Goal: Information Seeking & Learning: Check status

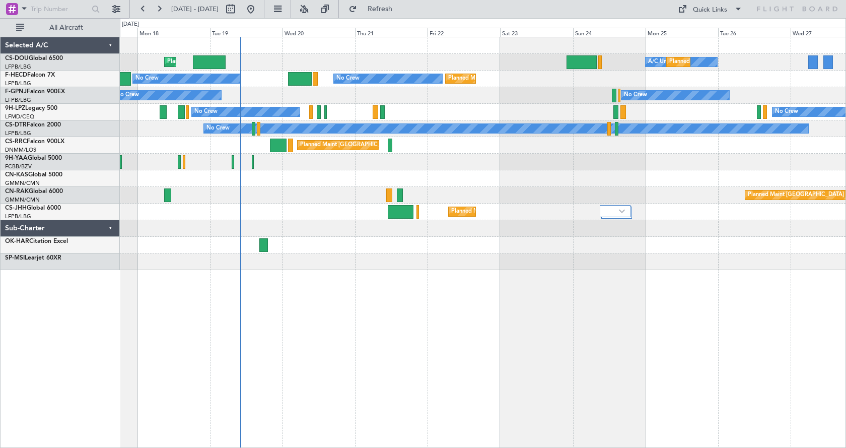
click at [385, 346] on div "Planned Maint [GEOGRAPHIC_DATA] ([GEOGRAPHIC_DATA]) A/C Unavailable Planned Mai…" at bounding box center [483, 242] width 726 height 411
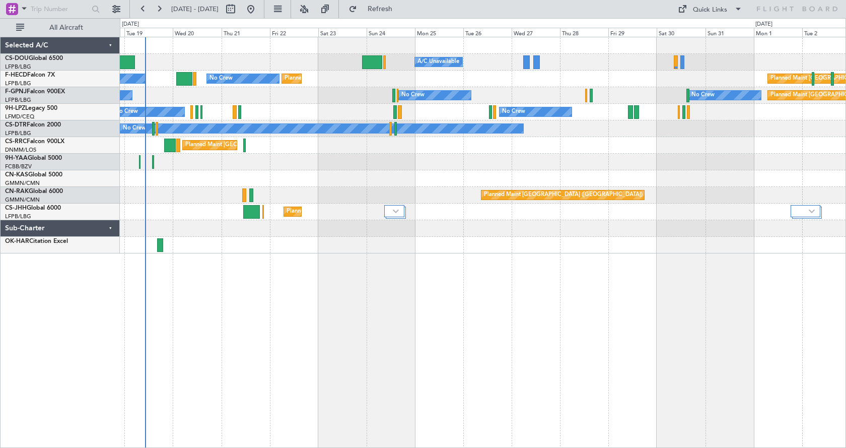
click at [449, 294] on div "Planned Maint [GEOGRAPHIC_DATA] ([GEOGRAPHIC_DATA]) A/C Unavailable Planned Mai…" at bounding box center [483, 242] width 726 height 411
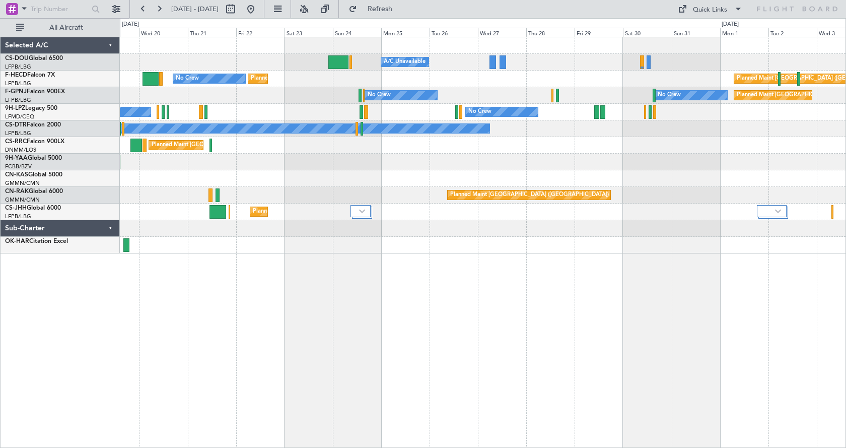
click at [438, 412] on div "Planned Maint [GEOGRAPHIC_DATA] ([GEOGRAPHIC_DATA]) A/C Unavailable Planned Mai…" at bounding box center [483, 242] width 726 height 411
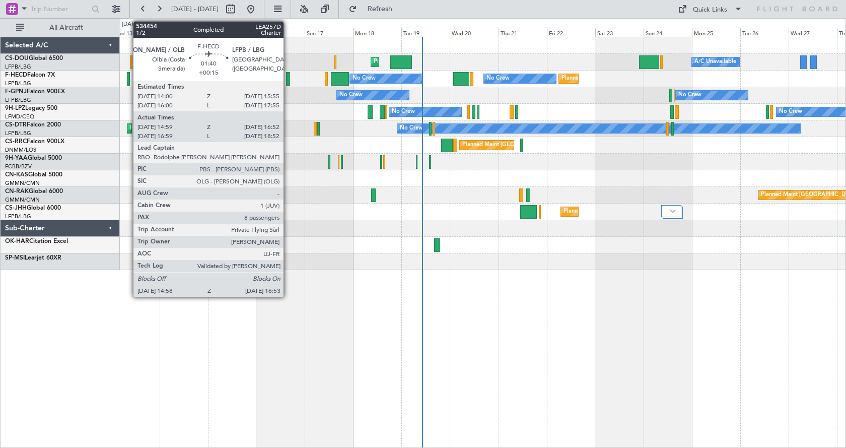
click at [288, 78] on div at bounding box center [288, 79] width 4 height 14
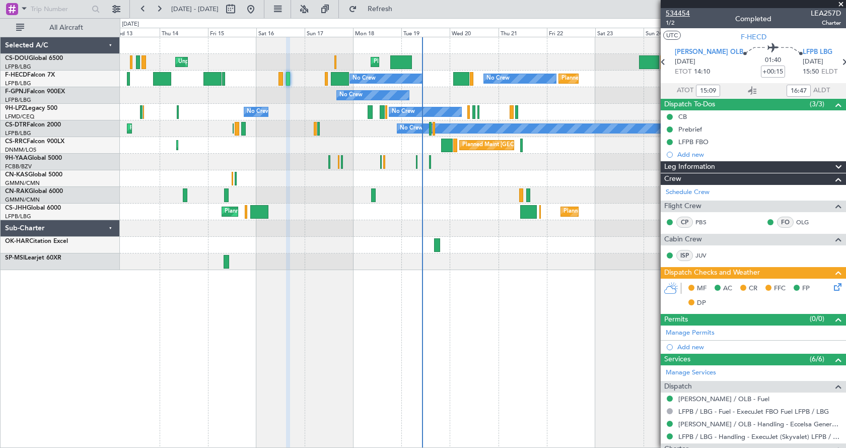
click at [679, 10] on span "534454" at bounding box center [678, 13] width 24 height 11
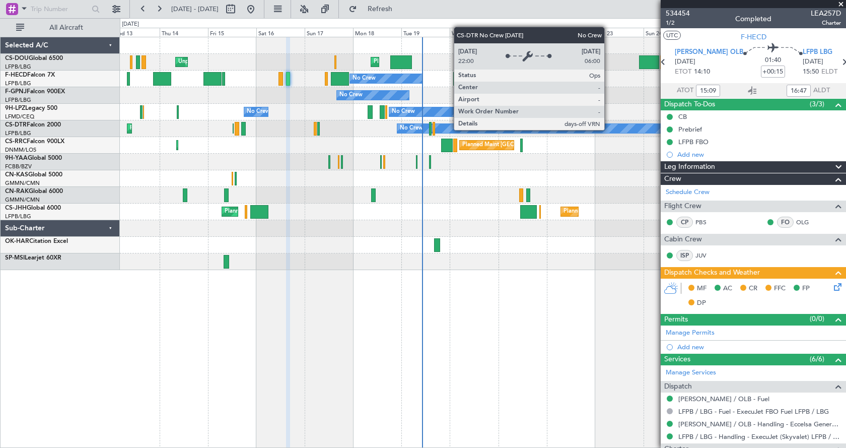
click at [164, 170] on div "Planned Maint [GEOGRAPHIC_DATA] ([GEOGRAPHIC_DATA]) Unplanned Maint [GEOGRAPHIC…" at bounding box center [482, 153] width 725 height 233
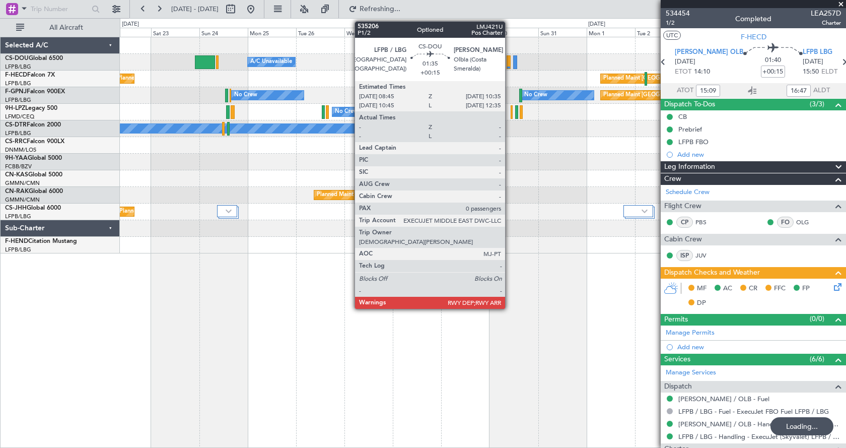
click at [509, 60] on div at bounding box center [508, 62] width 4 height 14
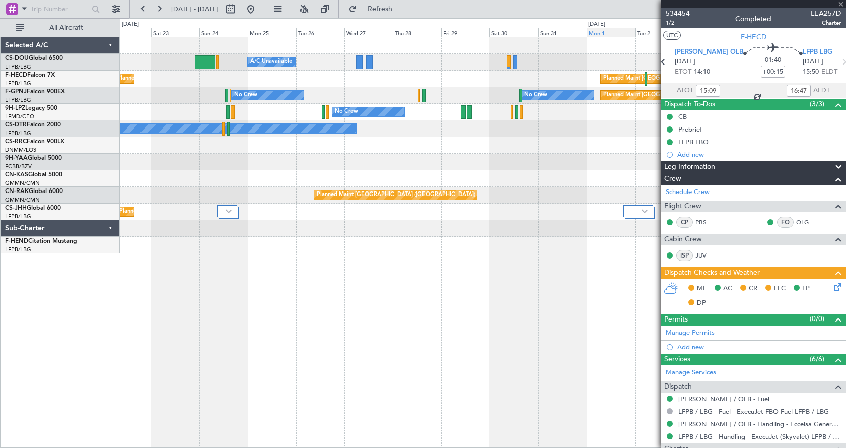
type input "17:09"
type input "18:47"
type input "15:09"
type input "16:47"
type input "0"
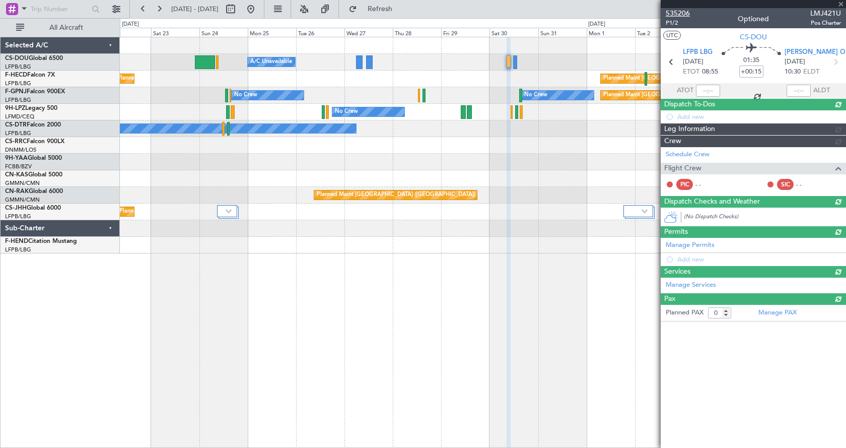
click at [683, 13] on span "535206" at bounding box center [678, 13] width 24 height 11
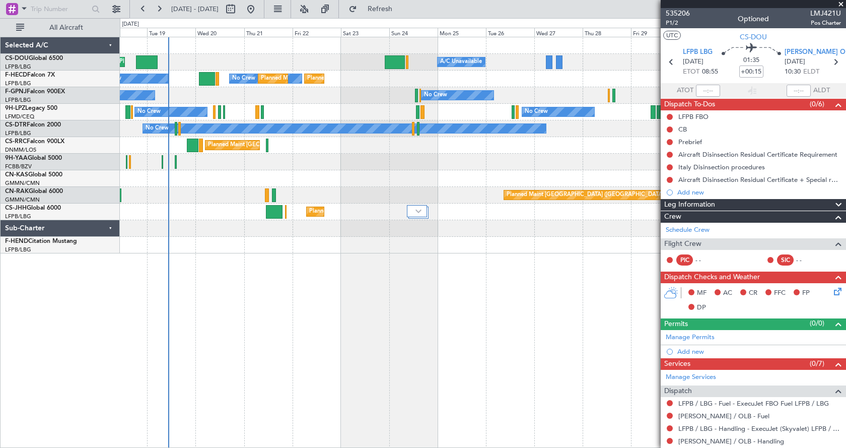
click at [526, 304] on div "Planned Maint [GEOGRAPHIC_DATA] ([GEOGRAPHIC_DATA]) A/C Unavailable Planned Mai…" at bounding box center [483, 242] width 726 height 411
click at [381, 279] on div "Planned Maint [GEOGRAPHIC_DATA] ([GEOGRAPHIC_DATA]) A/C Unavailable Planned Mai…" at bounding box center [483, 242] width 726 height 411
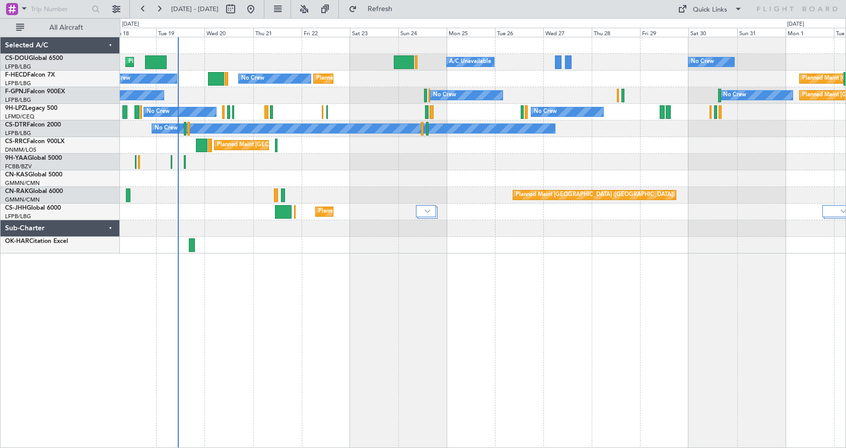
click at [515, 311] on div "No Crew Planned Maint [GEOGRAPHIC_DATA] ([GEOGRAPHIC_DATA]) A/C Unavailable Pla…" at bounding box center [483, 242] width 726 height 411
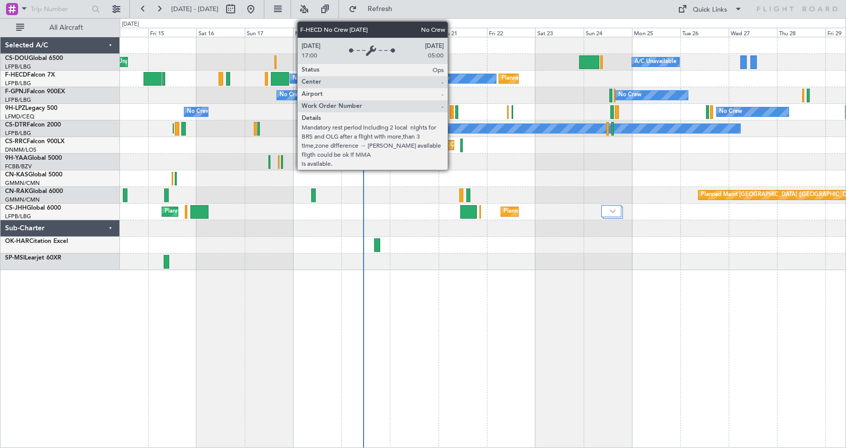
click at [452, 74] on div "No Crew" at bounding box center [459, 79] width 73 height 10
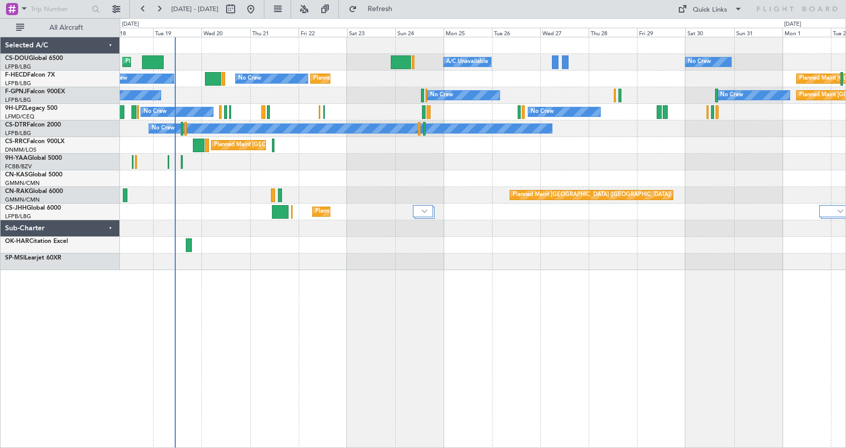
click at [457, 309] on div "Planned Maint [GEOGRAPHIC_DATA] ([GEOGRAPHIC_DATA]) Planned Maint [GEOGRAPHIC_D…" at bounding box center [483, 242] width 726 height 411
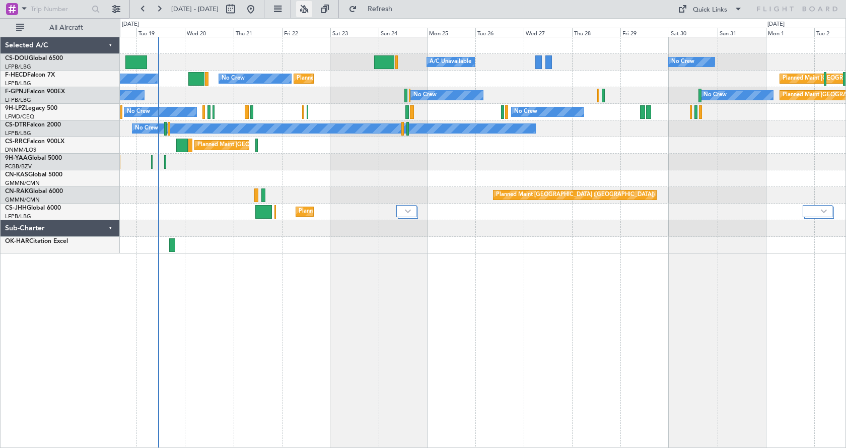
click at [312, 6] on button at bounding box center [304, 9] width 16 height 16
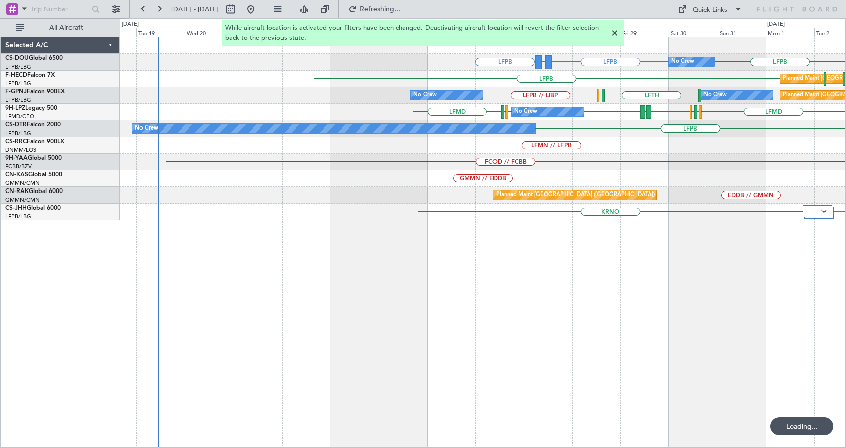
click at [612, 30] on div at bounding box center [615, 33] width 12 height 12
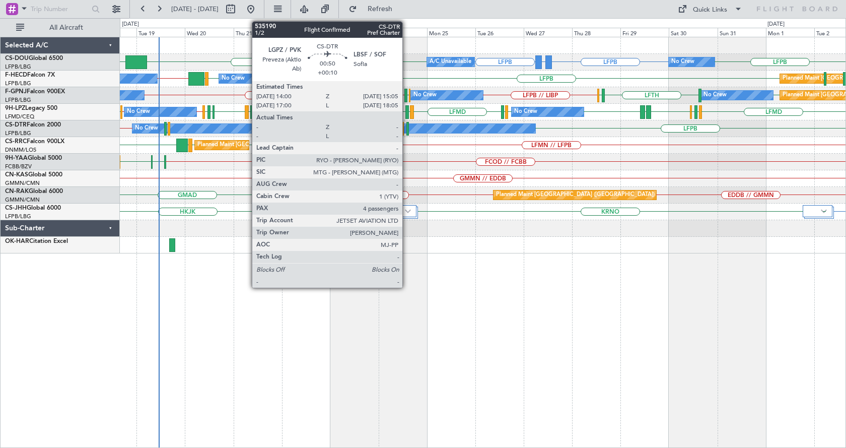
click at [407, 128] on div at bounding box center [407, 129] width 3 height 14
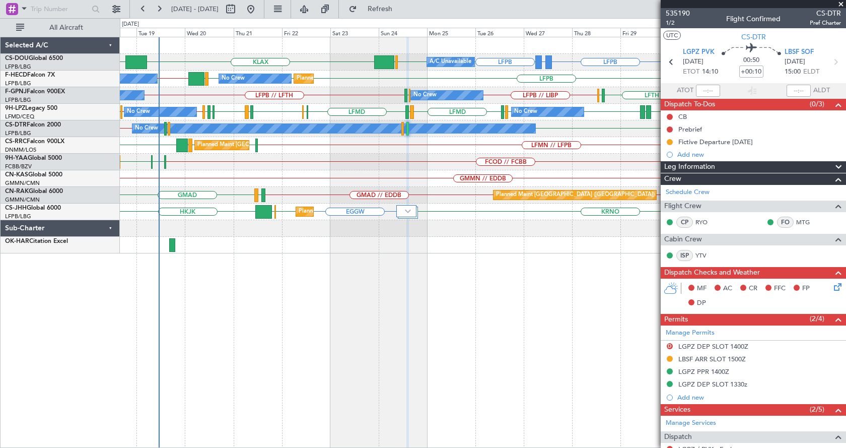
drag, startPoint x: 841, startPoint y: 2, endPoint x: 839, endPoint y: 13, distance: 10.9
click at [841, 2] on span at bounding box center [841, 4] width 10 height 9
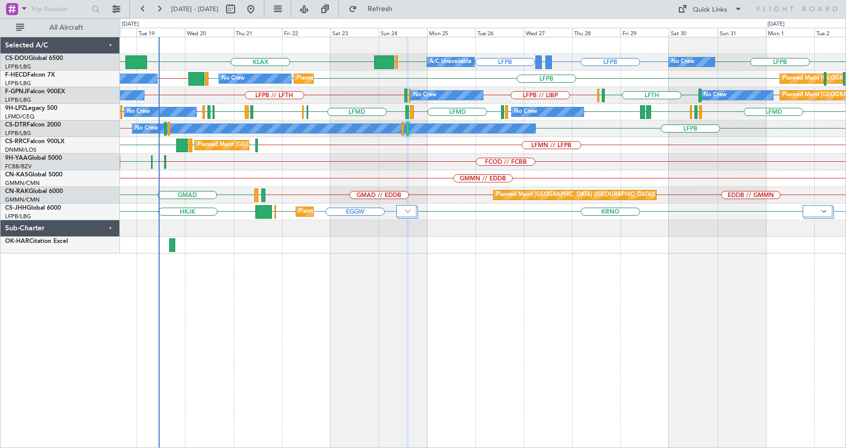
type input "0"
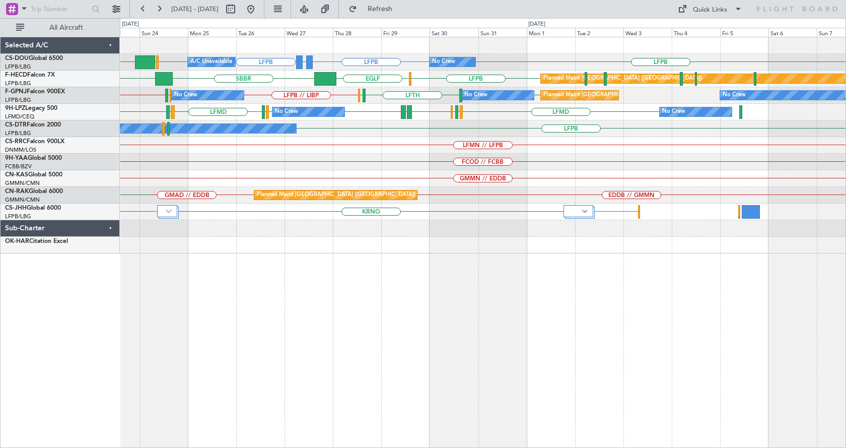
click at [234, 379] on div "LFPB LFPB GMMX or LFPB LFPB KLAX LFPB EGGW Planned Maint [GEOGRAPHIC_DATA] ([GE…" at bounding box center [483, 242] width 726 height 411
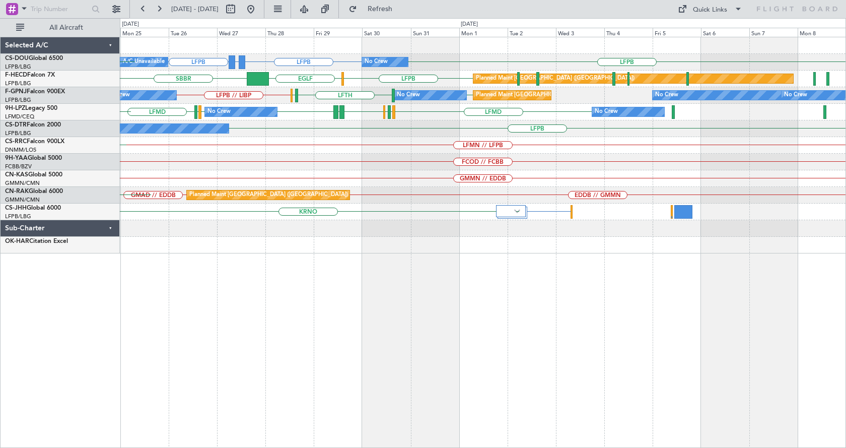
click at [465, 352] on div "LFPB LFPB GMMX or LFPB LFPB Planned Maint [GEOGRAPHIC_DATA] ([GEOGRAPHIC_DATA])…" at bounding box center [483, 242] width 726 height 411
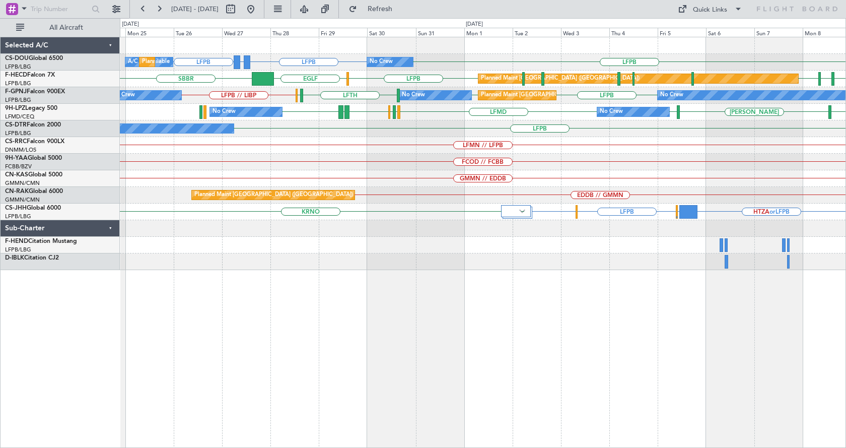
click at [378, 323] on div "LFPB LFPB GMMX or LFPB LFPB No Crew A/C Unavailable Planned Maint [GEOGRAPHIC_D…" at bounding box center [483, 242] width 726 height 411
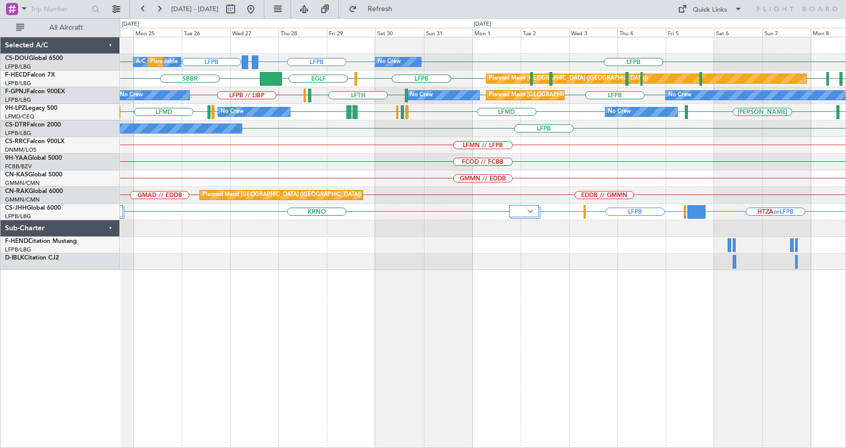
click at [482, 354] on div "No Crew A/C Unavailable Planned Maint [GEOGRAPHIC_DATA] ([GEOGRAPHIC_DATA]) LFP…" at bounding box center [483, 242] width 726 height 411
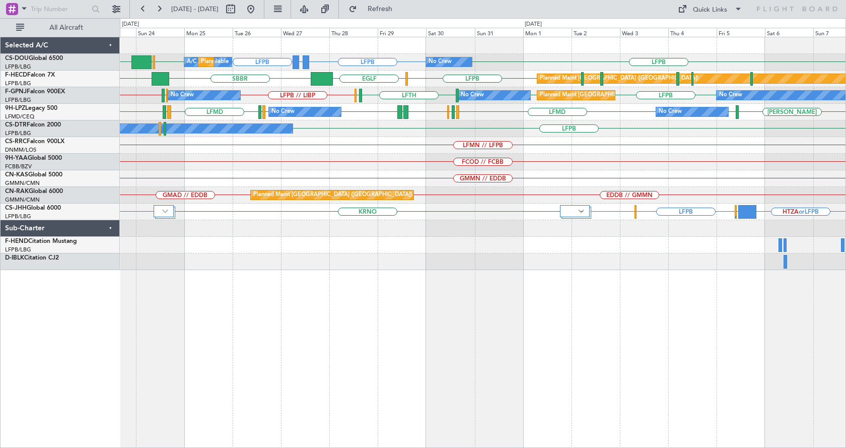
click at [382, 347] on div "No Crew A/C Unavailable Planned Maint [GEOGRAPHIC_DATA] ([GEOGRAPHIC_DATA]) LFP…" at bounding box center [483, 242] width 726 height 411
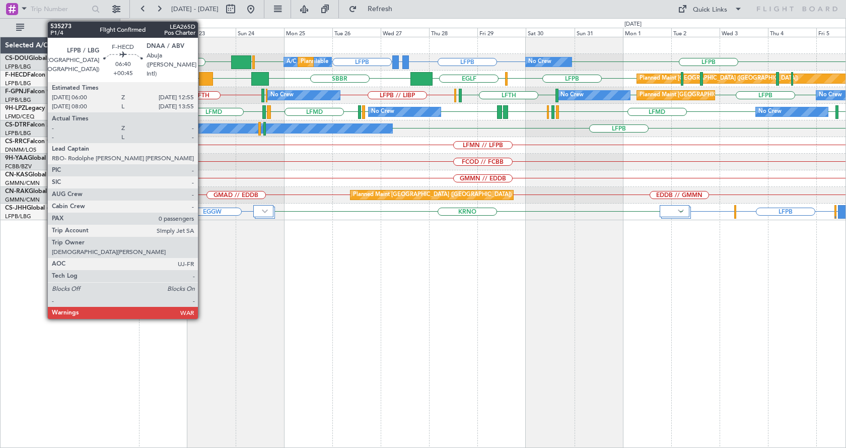
click at [202, 78] on div at bounding box center [206, 79] width 14 height 14
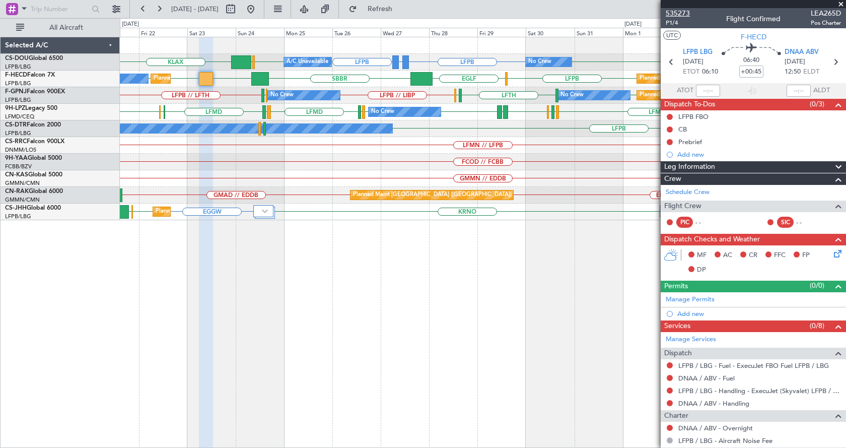
click at [680, 11] on span "535273" at bounding box center [678, 13] width 24 height 11
click at [683, 9] on span "535273" at bounding box center [678, 13] width 24 height 11
click at [297, 275] on div "LFPB LFPB GMMX or LFPB LFPB KLAX LFPB EGGW Planned Maint [GEOGRAPHIC_DATA] ([GE…" at bounding box center [483, 242] width 726 height 411
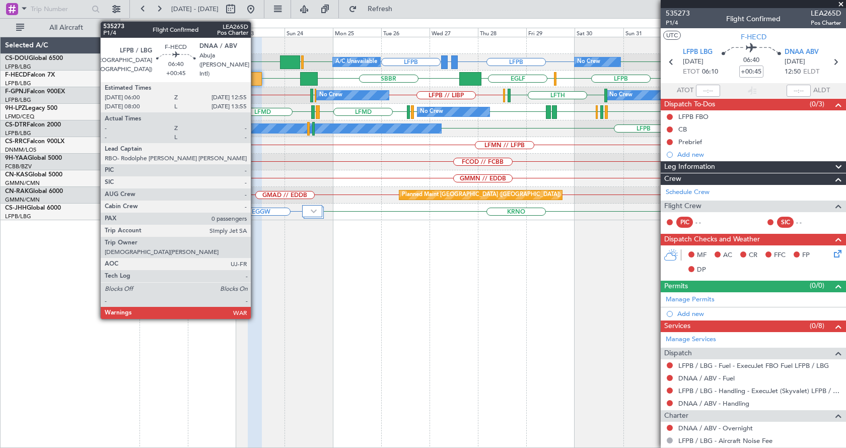
click at [255, 77] on div at bounding box center [255, 79] width 14 height 14
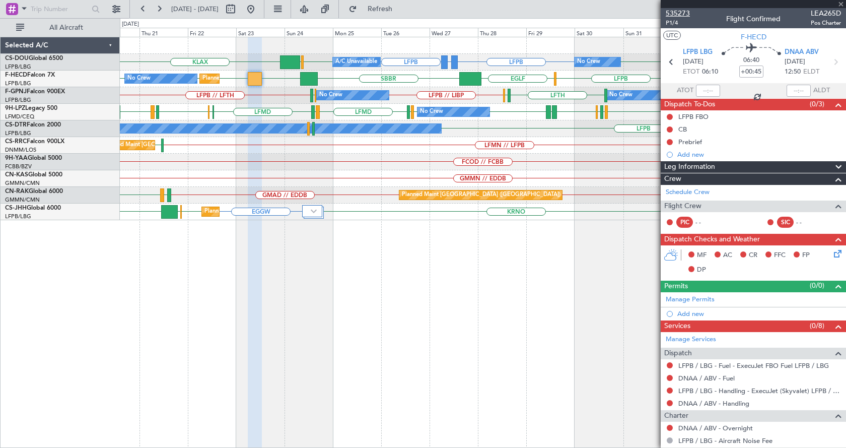
click at [683, 12] on span "535273" at bounding box center [678, 13] width 24 height 11
click at [357, 272] on div "LFPB GMMX or LFPB LFPB KLAX LFPB LFPB EGGW No Crew Planned Maint [GEOGRAPHIC_DA…" at bounding box center [483, 242] width 726 height 411
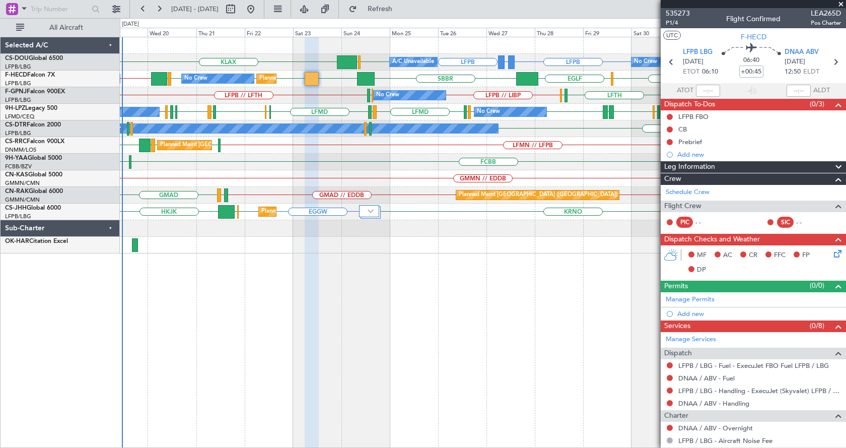
click at [515, 269] on div "No Crew Planned Maint [GEOGRAPHIC_DATA] ([GEOGRAPHIC_DATA]) A/C Unavailable LFP…" at bounding box center [483, 242] width 726 height 411
click at [167, 383] on div "LFPB LFPB GMMX or LFPB KLAX LFPB EGGW LFPB Planned Maint [GEOGRAPHIC_DATA] ([GE…" at bounding box center [423, 232] width 846 height 429
click at [367, 395] on div "LFPB LFPB GMMX or LFPB KLAX LFPB EGGW LFPB Planned Maint [GEOGRAPHIC_DATA] ([GE…" at bounding box center [483, 242] width 726 height 411
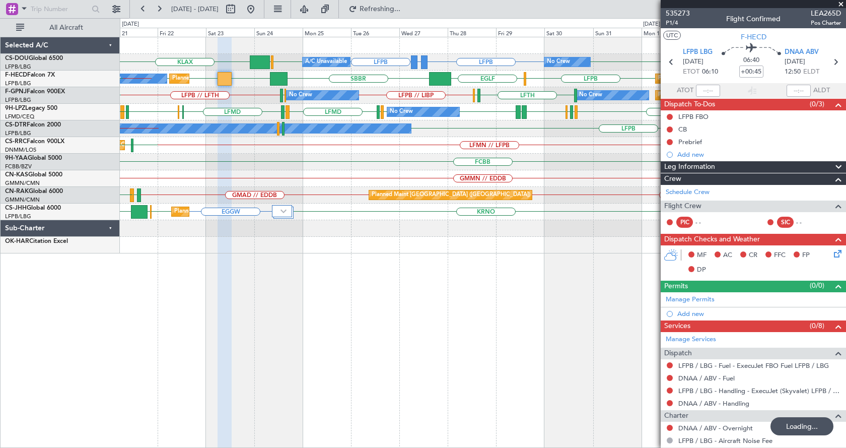
click at [184, 337] on div "Planned Maint [GEOGRAPHIC_DATA] ([GEOGRAPHIC_DATA]) A/C Unavailable No Crew LFP…" at bounding box center [483, 242] width 726 height 411
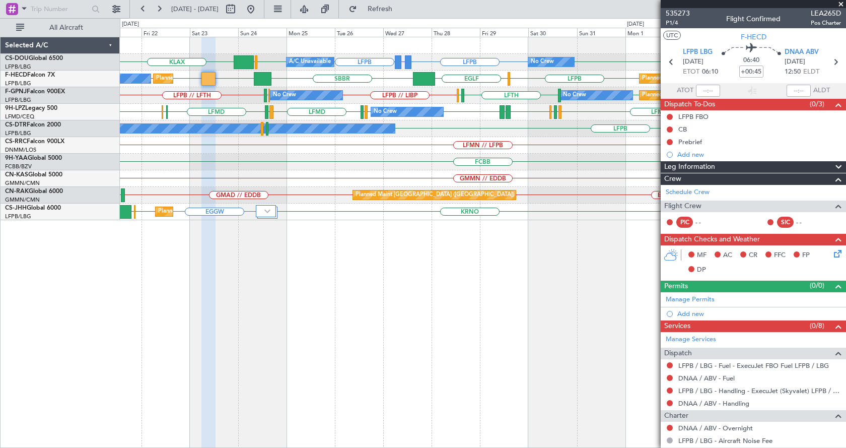
click at [467, 315] on div "Planned Maint [GEOGRAPHIC_DATA] ([GEOGRAPHIC_DATA]) A/C Unavailable No Crew LFP…" at bounding box center [483, 242] width 726 height 411
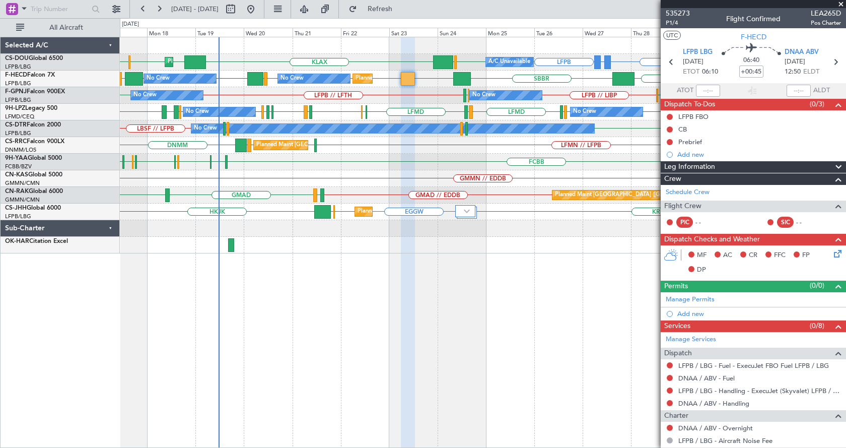
click at [440, 267] on div "Planned Maint [GEOGRAPHIC_DATA] ([GEOGRAPHIC_DATA]) A/C Unavailable No Crew Pla…" at bounding box center [483, 242] width 726 height 411
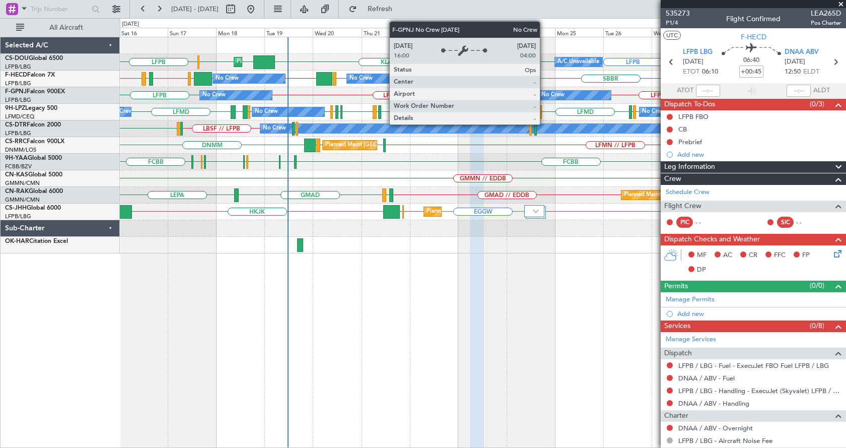
click at [314, 385] on div "Planned Maint [GEOGRAPHIC_DATA] ([GEOGRAPHIC_DATA]) A/C Unavailable No Crew Pla…" at bounding box center [483, 242] width 726 height 411
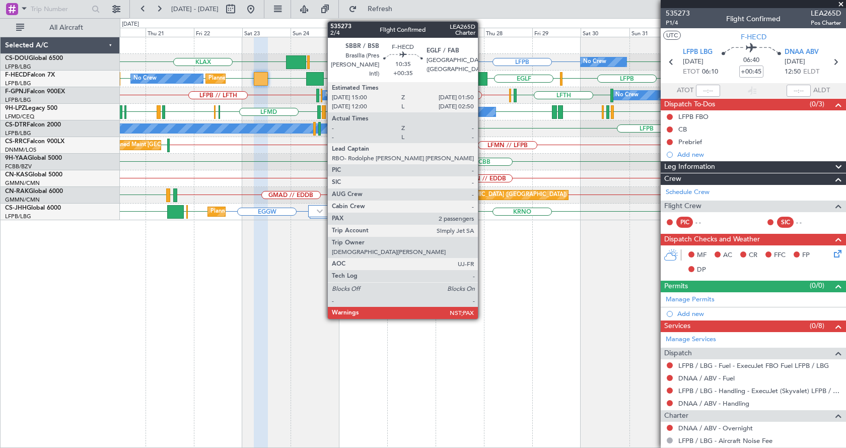
click at [482, 78] on div at bounding box center [476, 79] width 22 height 14
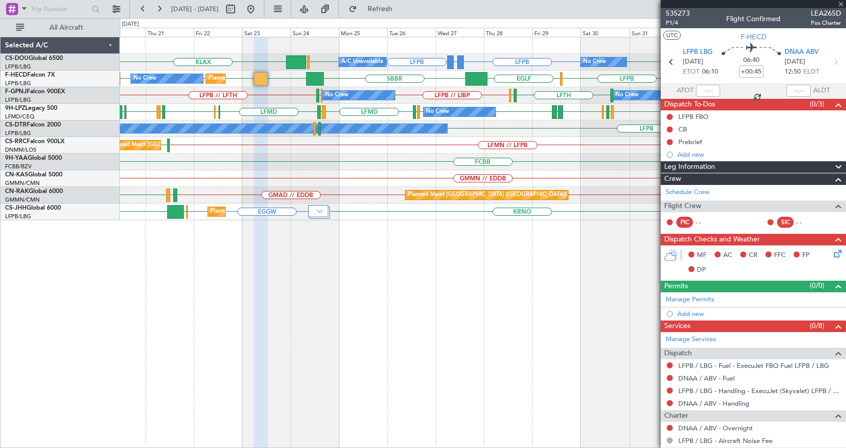
type input "+00:35"
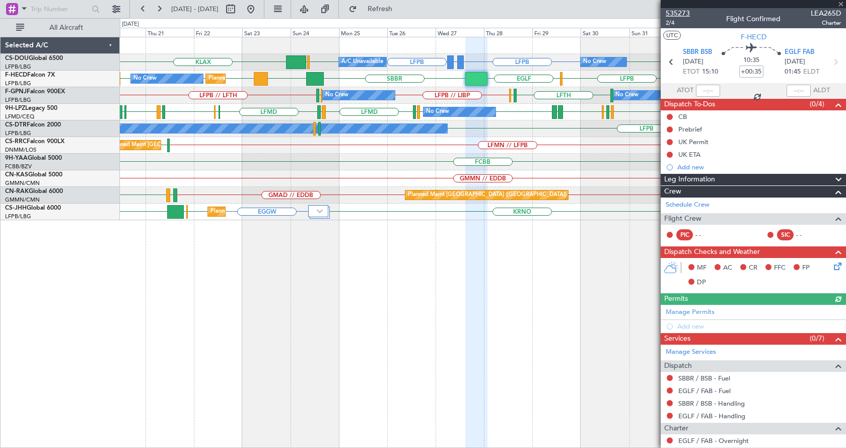
click at [677, 10] on span "535273" at bounding box center [678, 13] width 24 height 11
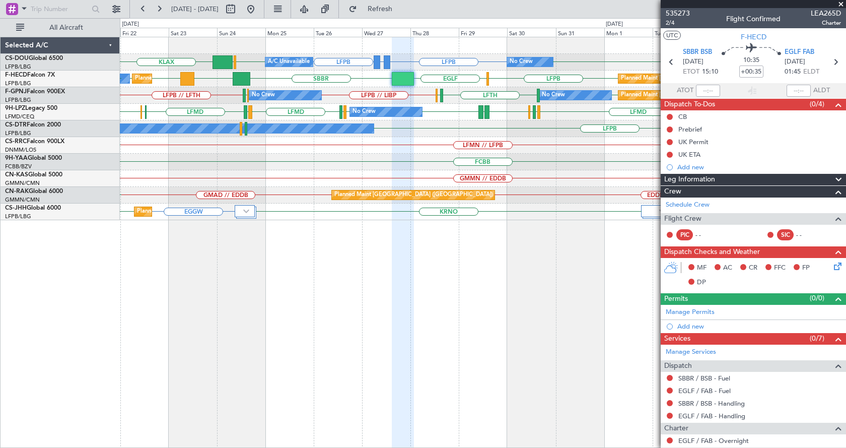
click at [389, 301] on div "LFPB LFPB GMMX or LFPB KLAX LFPB EGGW LFPB Planned Maint [GEOGRAPHIC_DATA] ([GE…" at bounding box center [483, 242] width 726 height 411
click at [333, 296] on div "Planned Maint [GEOGRAPHIC_DATA] ([GEOGRAPHIC_DATA]) A/C Unavailable No Crew LFP…" at bounding box center [483, 242] width 726 height 411
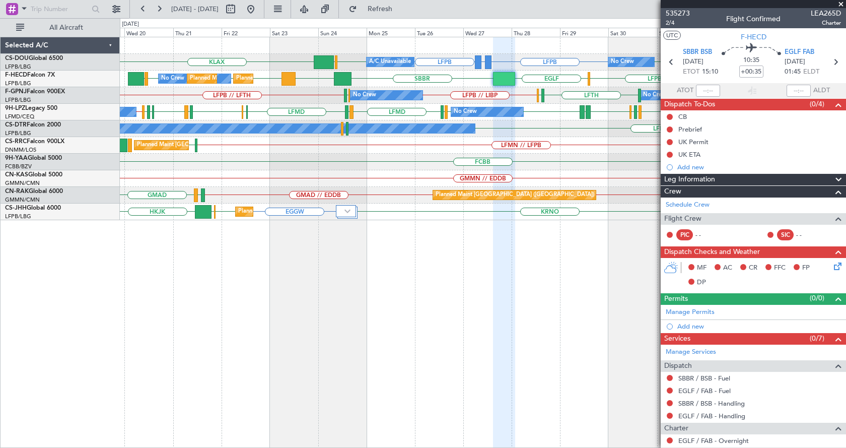
click at [292, 334] on div "Planned Maint [GEOGRAPHIC_DATA] ([GEOGRAPHIC_DATA]) A/C Unavailable No Crew LFP…" at bounding box center [483, 242] width 726 height 411
click at [283, 365] on div "Planned Maint [GEOGRAPHIC_DATA] ([GEOGRAPHIC_DATA]) A/C Unavailable No Crew LFP…" at bounding box center [483, 242] width 726 height 411
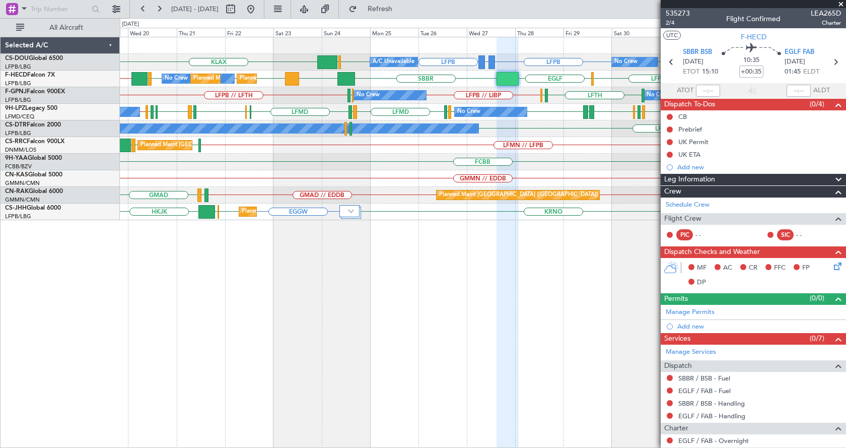
click at [841, 2] on span at bounding box center [841, 4] width 10 height 9
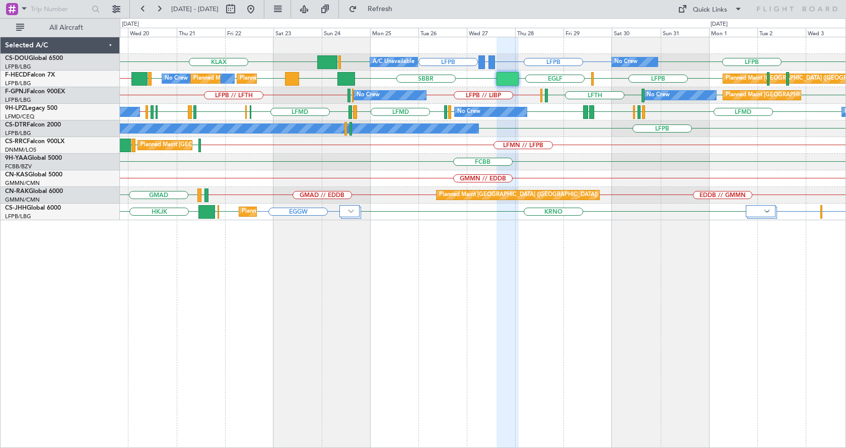
type input "0"
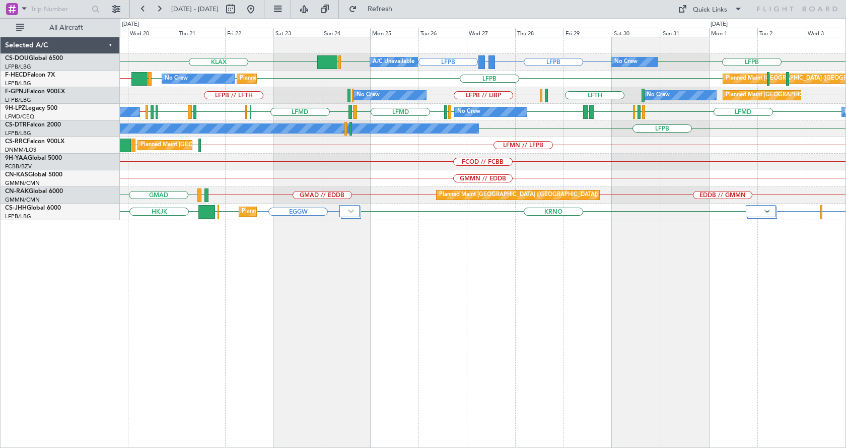
click at [304, 262] on div "LFPB GMMX or LFPB LFPB KLAX LFPB LFPB EGGW No Crew Planned Maint [GEOGRAPHIC_DA…" at bounding box center [483, 242] width 726 height 411
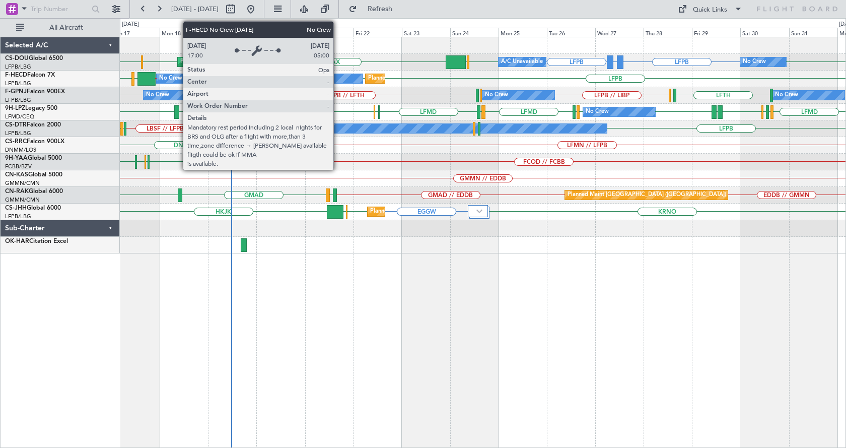
click at [338, 77] on div "No Crew" at bounding box center [326, 78] width 72 height 9
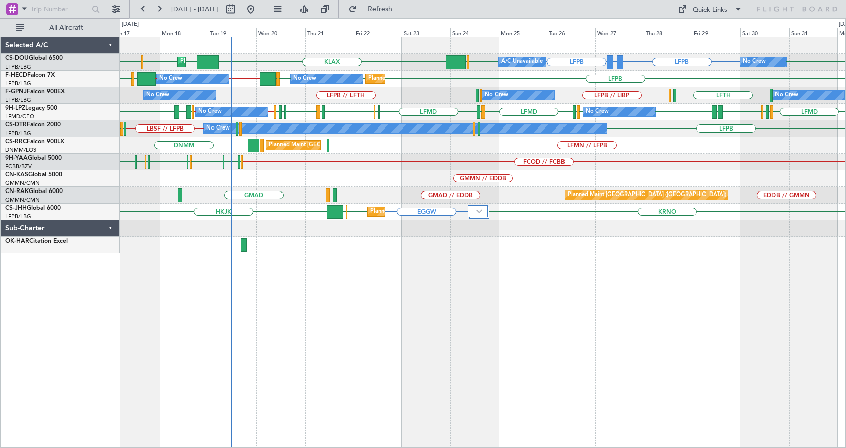
click at [532, 303] on div "No Crew Planned Maint [GEOGRAPHIC_DATA] ([GEOGRAPHIC_DATA]) A/C Unavailable Pla…" at bounding box center [483, 242] width 726 height 411
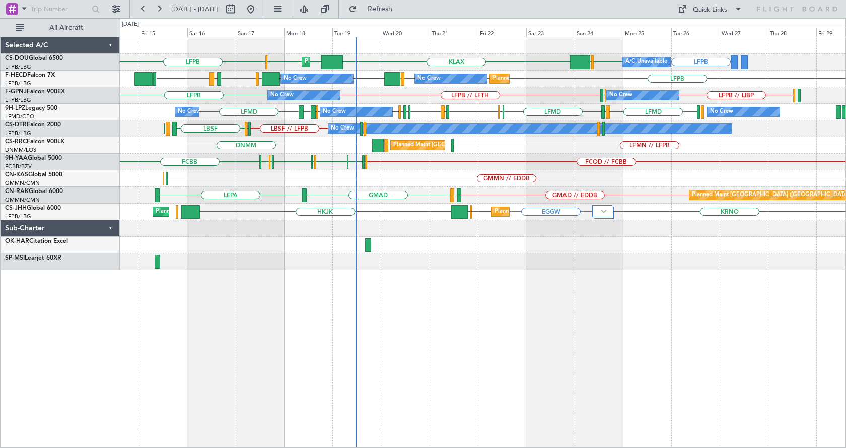
click at [521, 362] on div "Planned Maint [GEOGRAPHIC_DATA] ([GEOGRAPHIC_DATA]) A/C Unavailable Planned Mai…" at bounding box center [483, 242] width 726 height 411
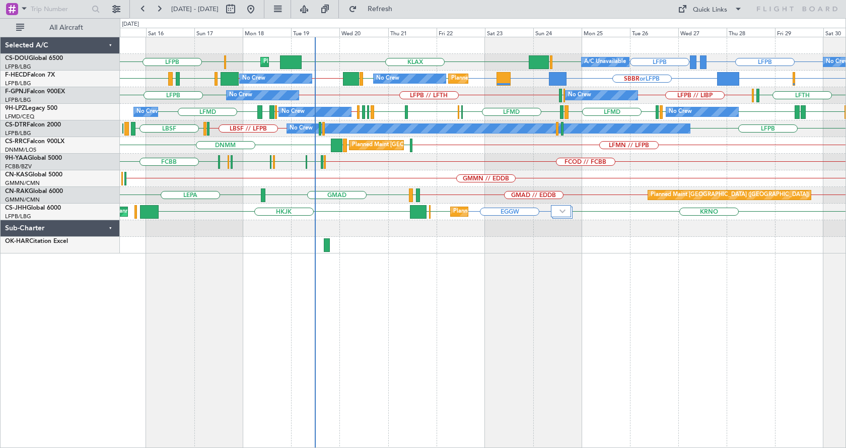
click at [364, 288] on div "LFPB GMMX or LFPB LFPB KLAX EGGW EGGW LFPB LFPB EGGW Planned Maint [GEOGRAPHIC_…" at bounding box center [483, 242] width 726 height 411
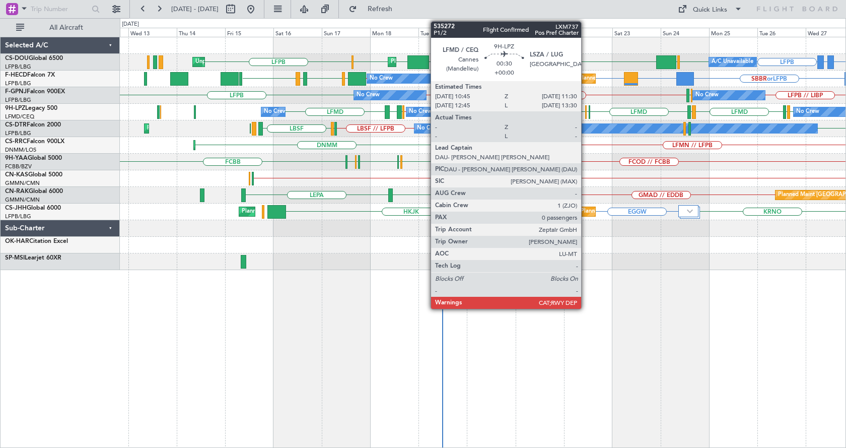
click at [585, 108] on div at bounding box center [586, 112] width 2 height 14
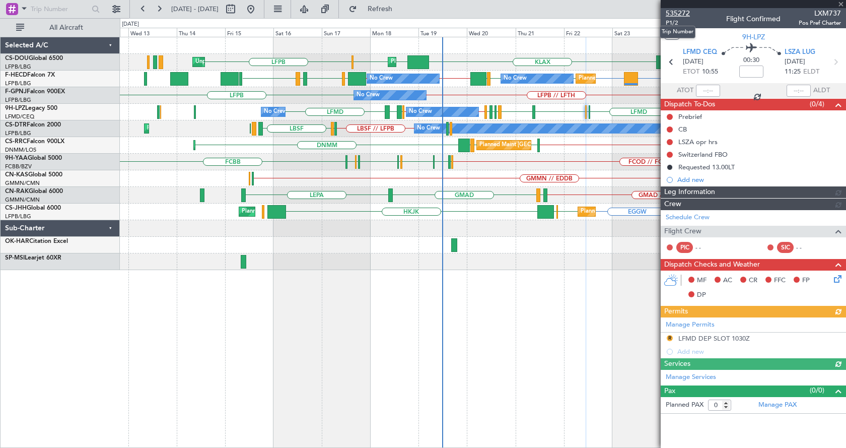
click at [684, 16] on span "535272" at bounding box center [678, 13] width 24 height 11
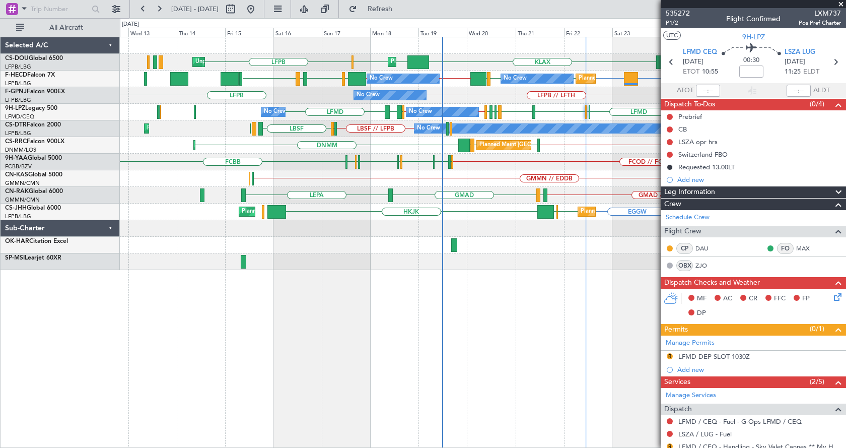
click at [840, 3] on span at bounding box center [841, 4] width 10 height 9
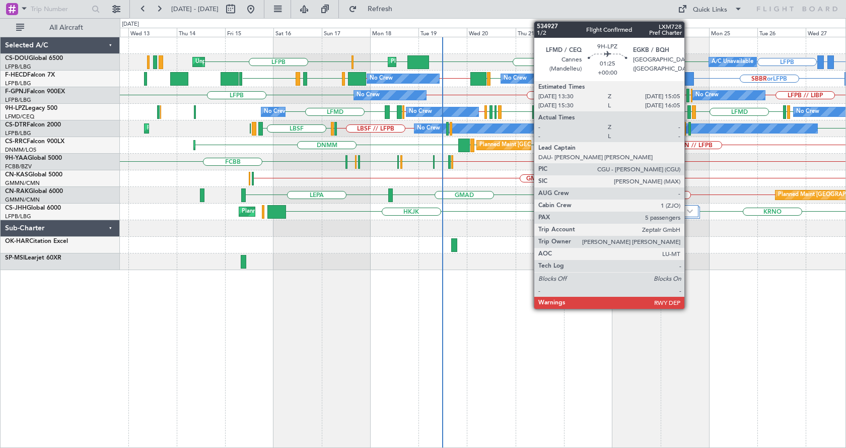
click at [689, 108] on div at bounding box center [689, 112] width 4 height 14
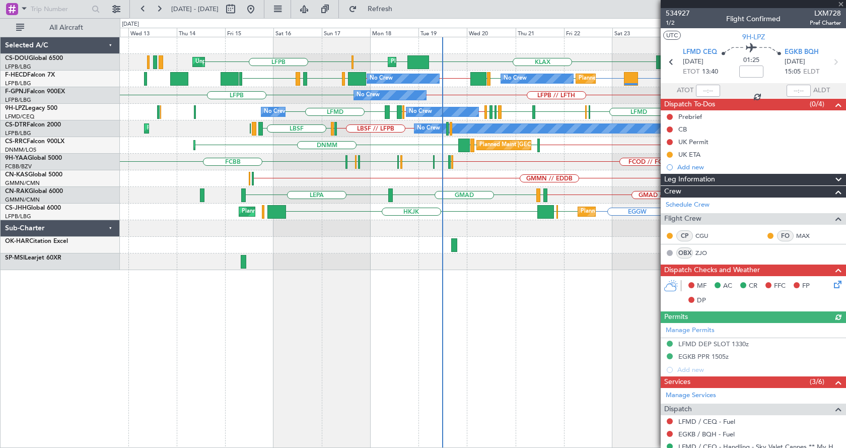
click at [842, 3] on div at bounding box center [753, 4] width 185 height 8
click at [839, 4] on span at bounding box center [841, 4] width 10 height 9
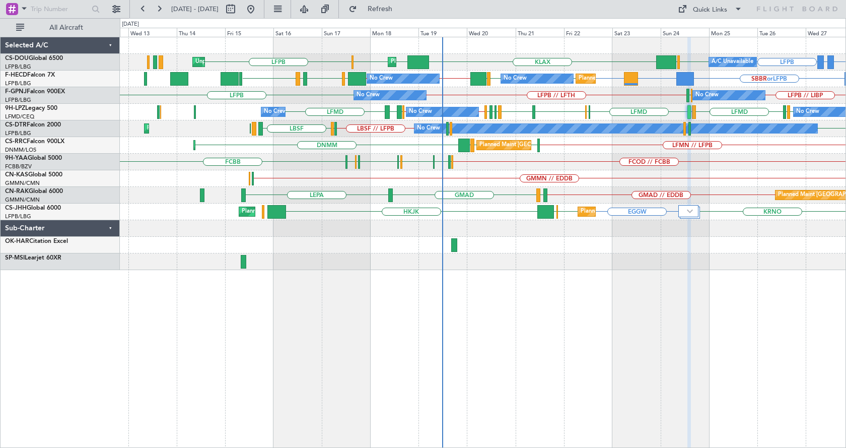
type input "0"
